Goal: Transaction & Acquisition: Purchase product/service

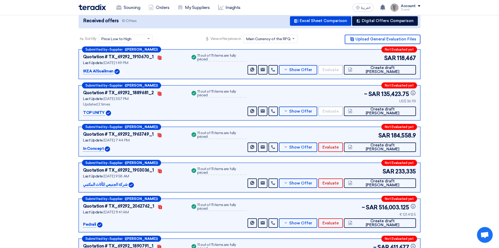
scroll to position [66, 0]
click at [401, 70] on span "Create draft [PERSON_NAME]" at bounding box center [383, 70] width 58 height 8
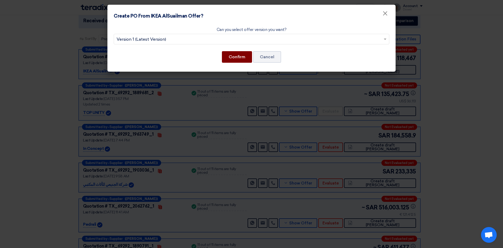
click at [233, 56] on button "Confirm" at bounding box center [237, 57] width 30 height 12
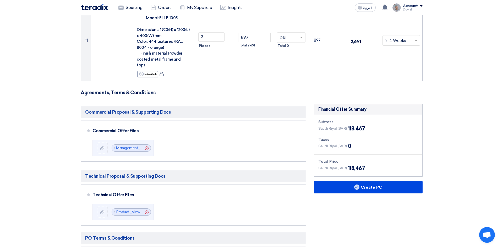
scroll to position [839, 0]
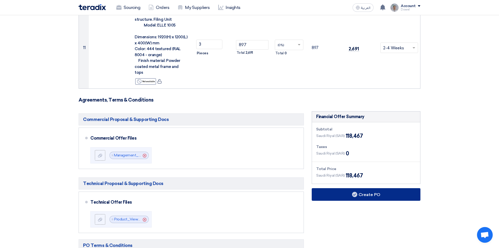
click at [371, 188] on button "Create PO" at bounding box center [366, 194] width 109 height 13
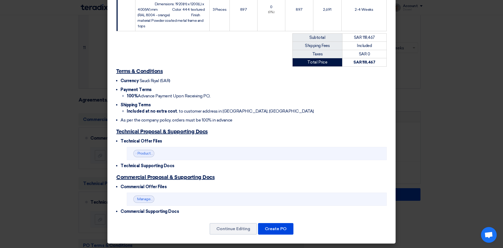
scroll to position [552, 0]
click at [271, 234] on button "Create PO" at bounding box center [275, 229] width 35 height 12
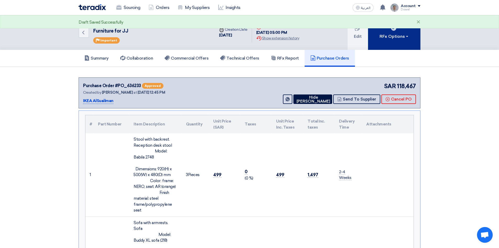
click at [397, 38] on div "RFx Options" at bounding box center [395, 36] width 30 height 6
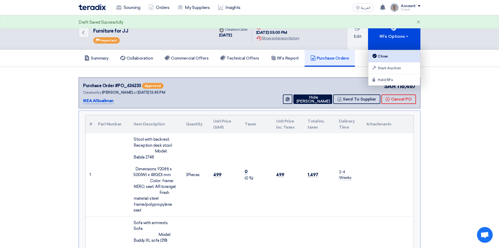
click at [389, 55] on div "Close" at bounding box center [395, 56] width 46 height 6
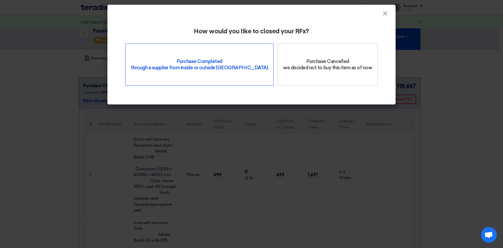
click at [201, 65] on div "Purchase Completed through a supplier from inside or outside Teradix" at bounding box center [199, 65] width 148 height 42
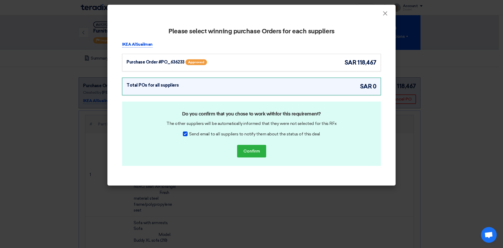
click at [187, 134] on div at bounding box center [185, 133] width 5 height 5
click at [189, 134] on input "Send email to all suppliers to notify them about the status of this deal" at bounding box center [190, 132] width 3 height 3
checkbox input "false"
click at [252, 153] on button "Confirm" at bounding box center [251, 151] width 29 height 13
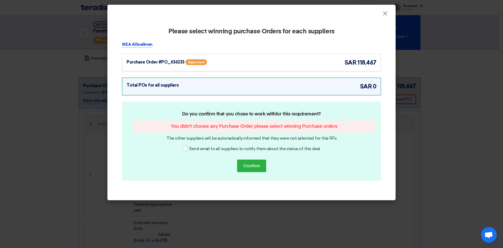
click at [222, 63] on div "Purchase Order #PO_636233 Approved" at bounding box center [178, 62] width 102 height 8
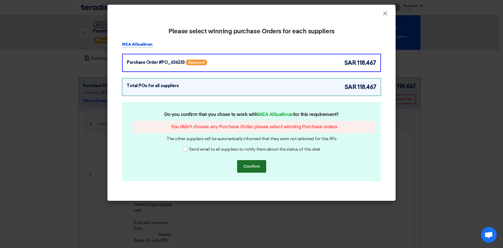
click at [251, 166] on button "Confirm" at bounding box center [251, 166] width 29 height 13
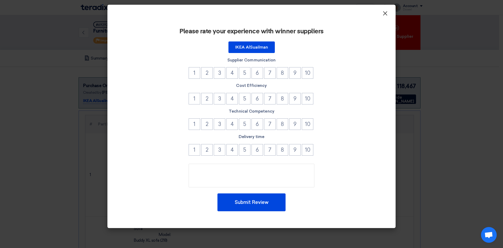
click at [386, 16] on span "×" at bounding box center [385, 14] width 5 height 10
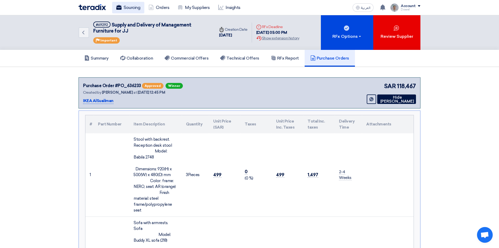
click at [128, 7] on link "Sourcing" at bounding box center [128, 8] width 32 height 12
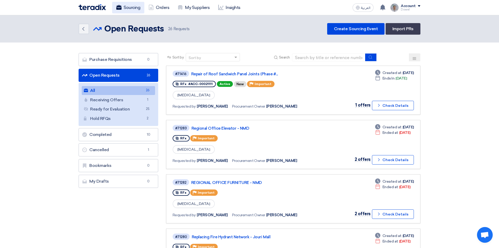
click at [129, 8] on link "Sourcing" at bounding box center [128, 8] width 32 height 12
